Goal: Find specific page/section: Find specific page/section

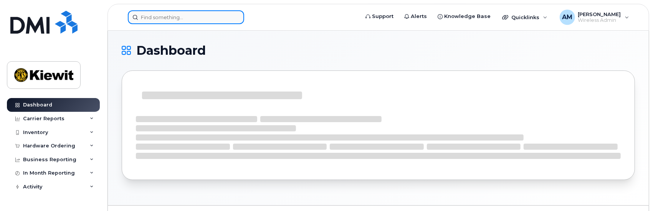
click at [208, 19] on input at bounding box center [186, 17] width 116 height 14
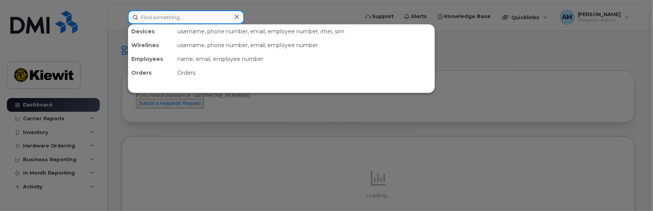
paste input "[PERSON_NAME].[PERSON_NAME]"
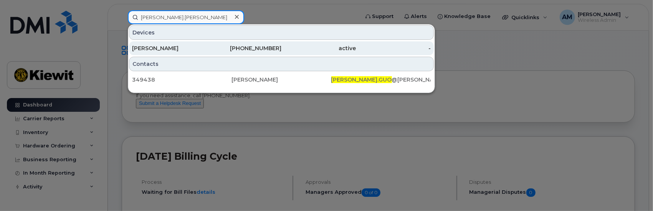
type input "[PERSON_NAME].[PERSON_NAME]"
click at [146, 46] on div "[PERSON_NAME]" at bounding box center [169, 49] width 75 height 8
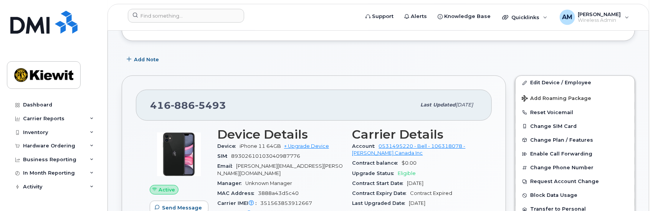
scroll to position [154, 0]
